Goal: Information Seeking & Learning: Learn about a topic

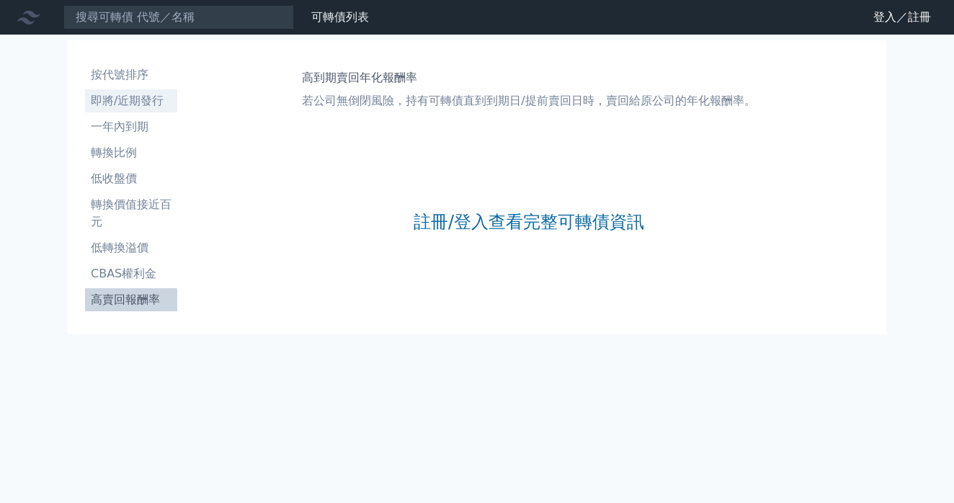
click at [131, 95] on li "即將/近期發行" at bounding box center [131, 100] width 92 height 17
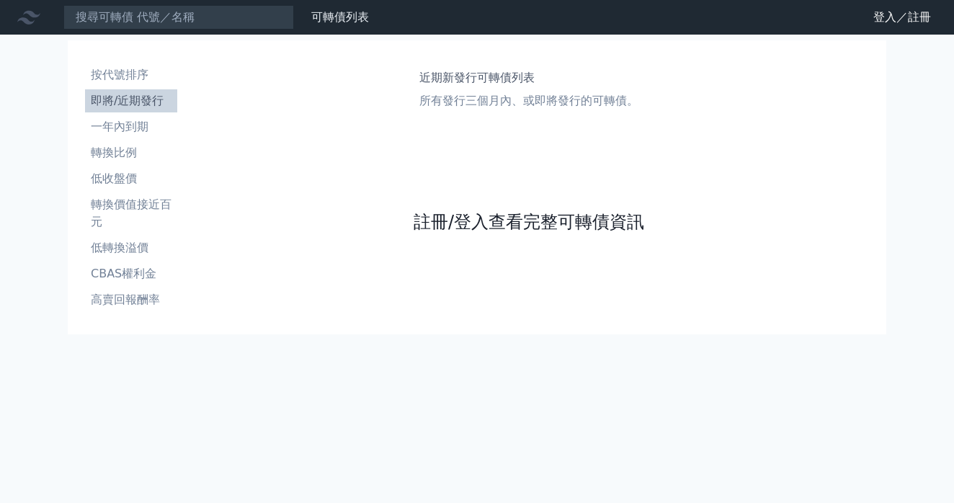
click at [530, 227] on link "註冊/登入查看完整可轉債資訊" at bounding box center [529, 221] width 231 height 23
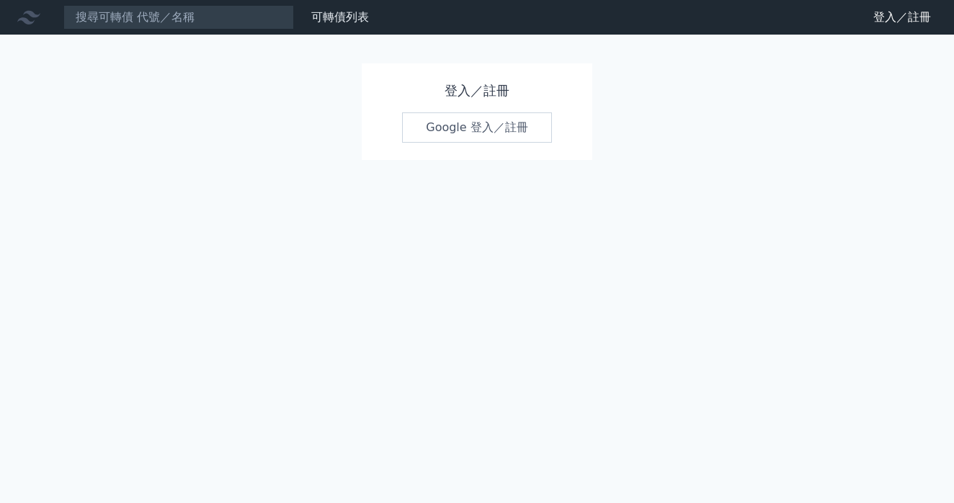
click at [506, 118] on link "Google 登入／註冊" at bounding box center [477, 127] width 150 height 30
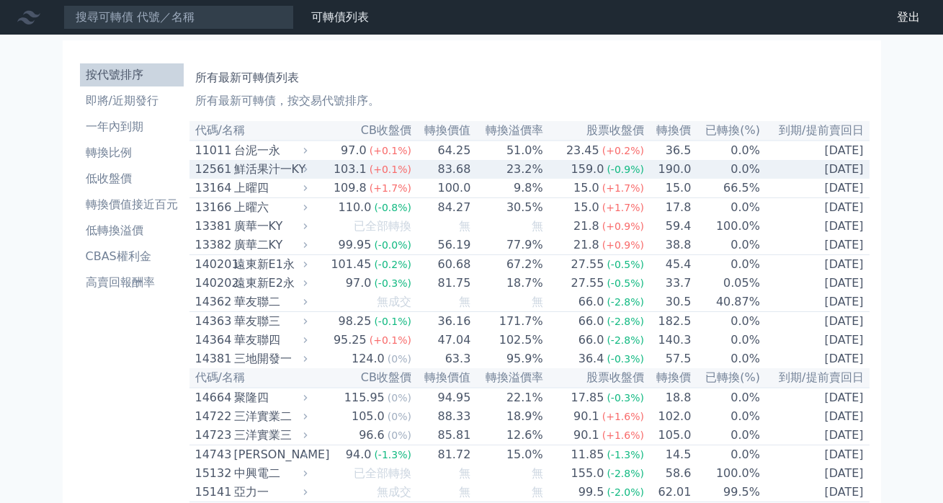
click at [382, 170] on span "(+0.1%)" at bounding box center [391, 170] width 42 height 12
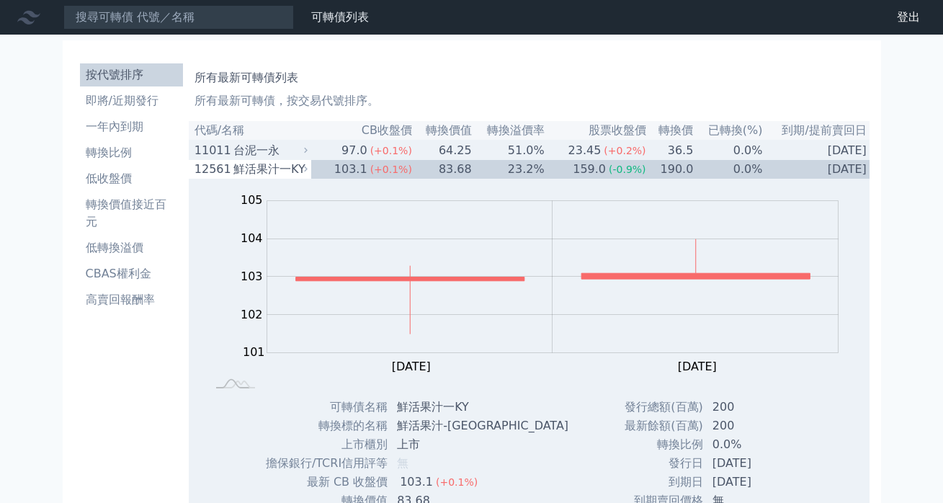
click at [269, 142] on td "11011 台泥一永" at bounding box center [250, 150] width 123 height 19
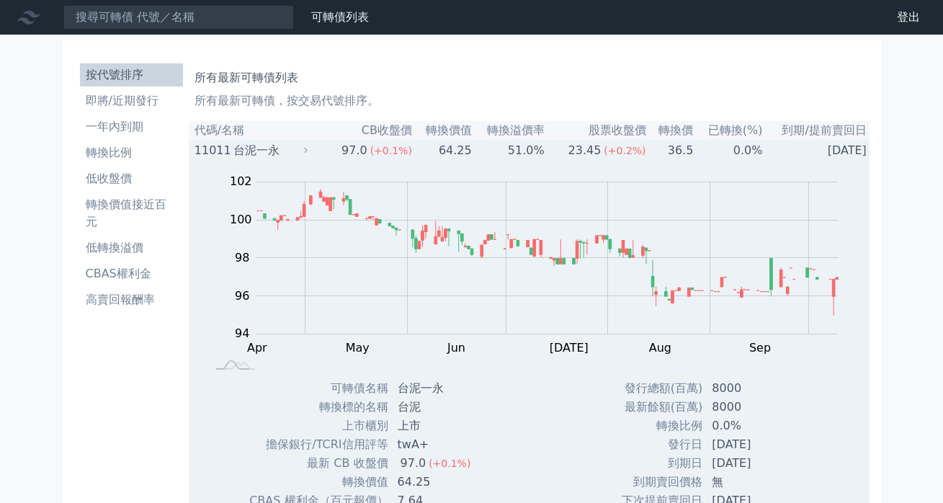
click at [309, 155] on icon at bounding box center [305, 150] width 9 height 9
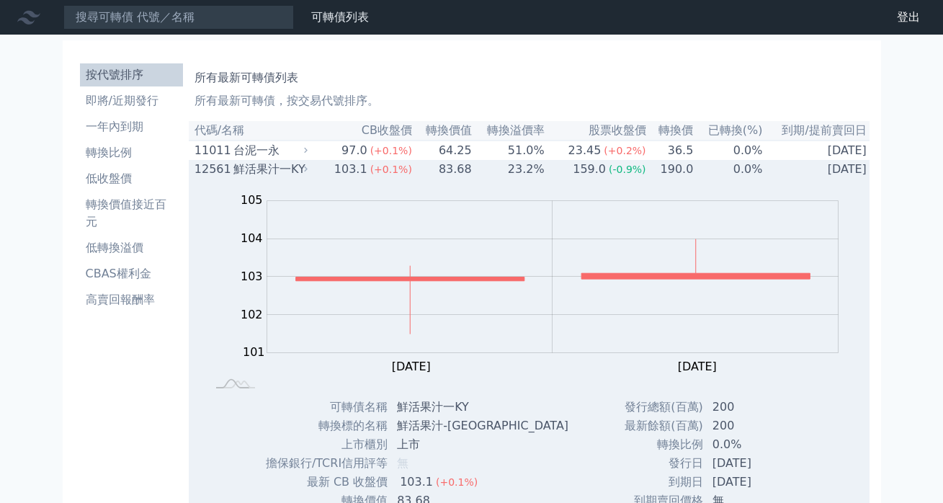
click at [249, 166] on div "鮮活果汁一KY" at bounding box center [268, 169] width 71 height 17
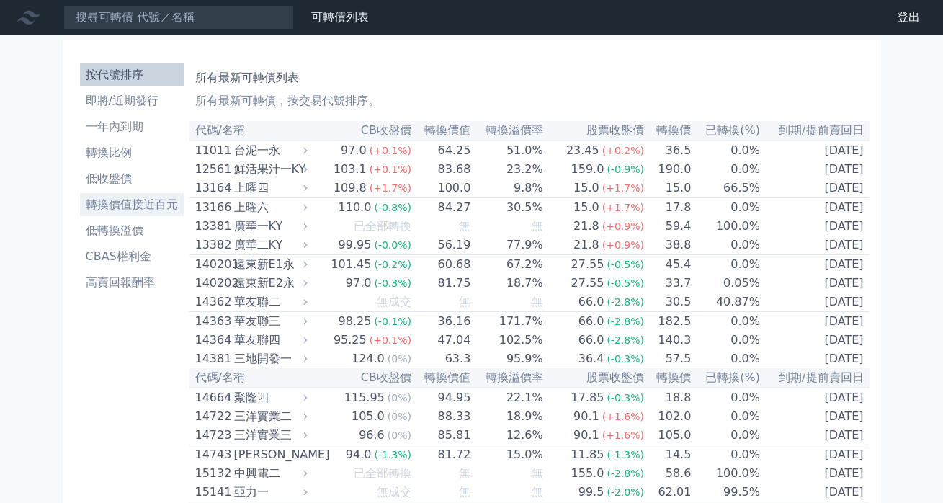
click at [143, 202] on li "轉換價值接近百元" at bounding box center [132, 204] width 104 height 17
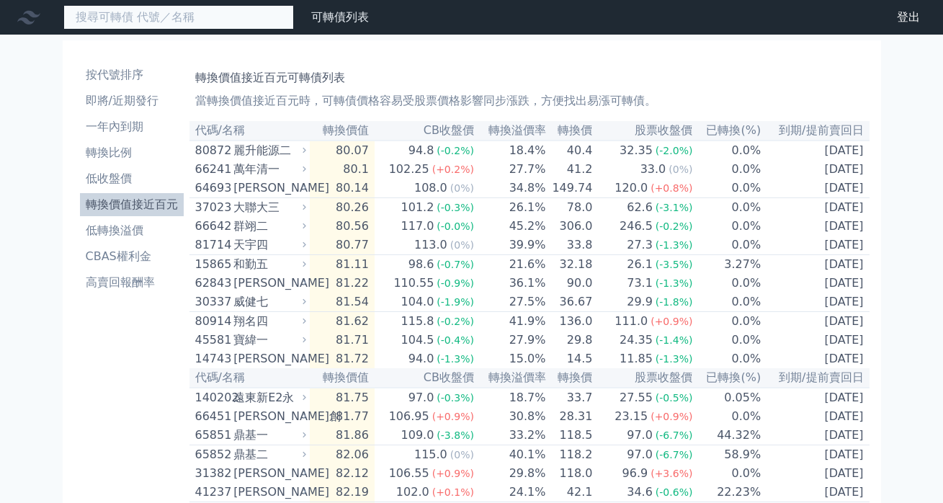
click at [264, 23] on input at bounding box center [178, 17] width 231 height 25
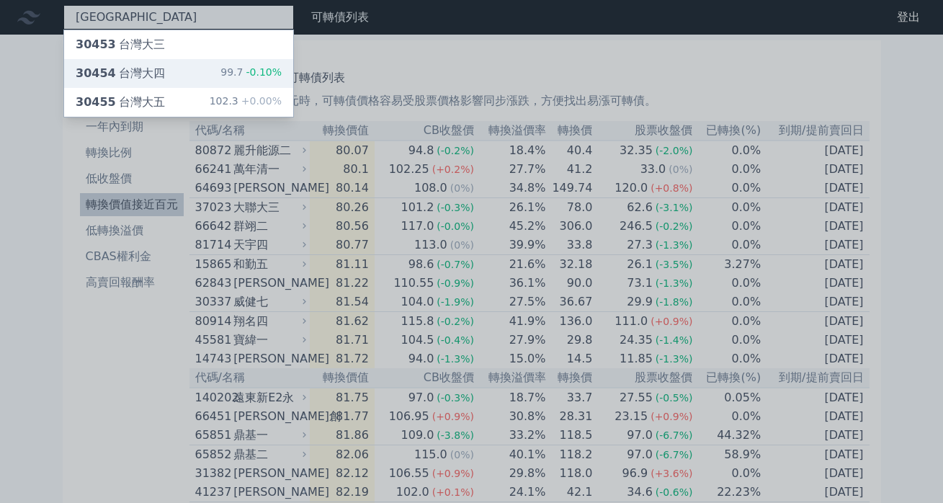
type input "[GEOGRAPHIC_DATA]"
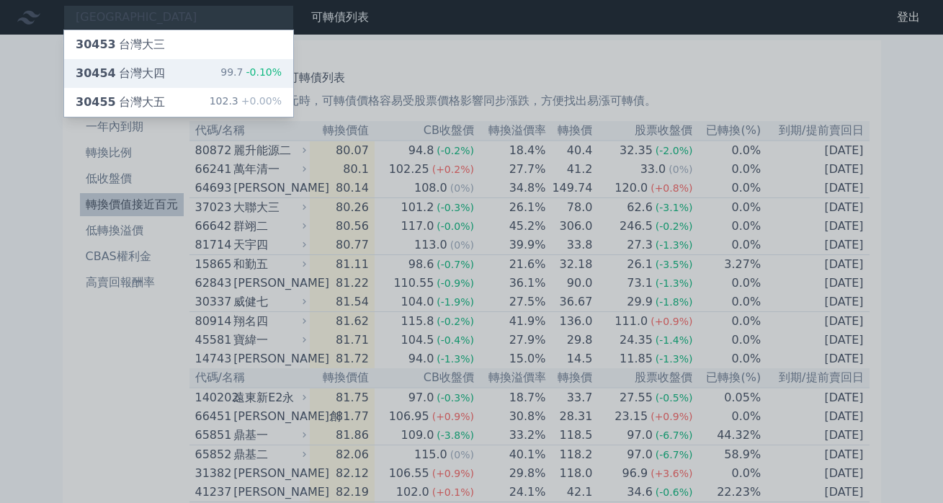
click at [250, 70] on span "-0.10%" at bounding box center [262, 72] width 39 height 12
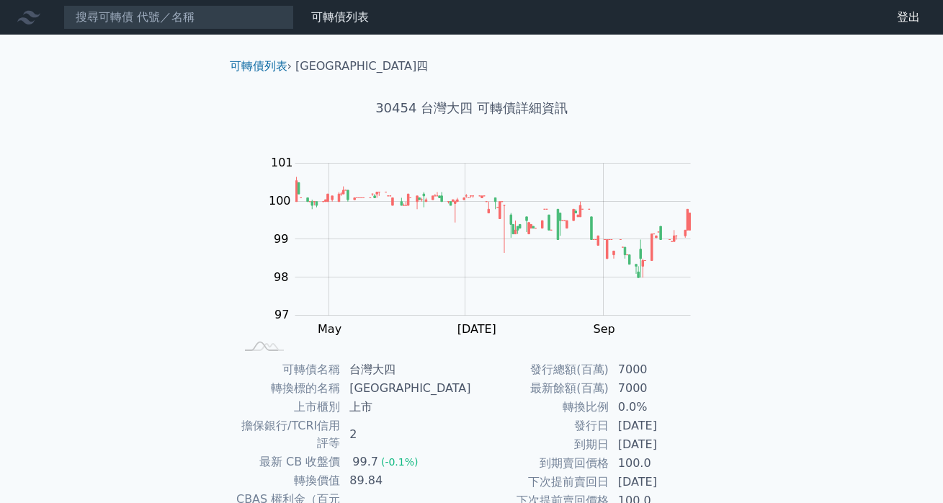
scroll to position [112, 0]
